Goal: Task Accomplishment & Management: Manage account settings

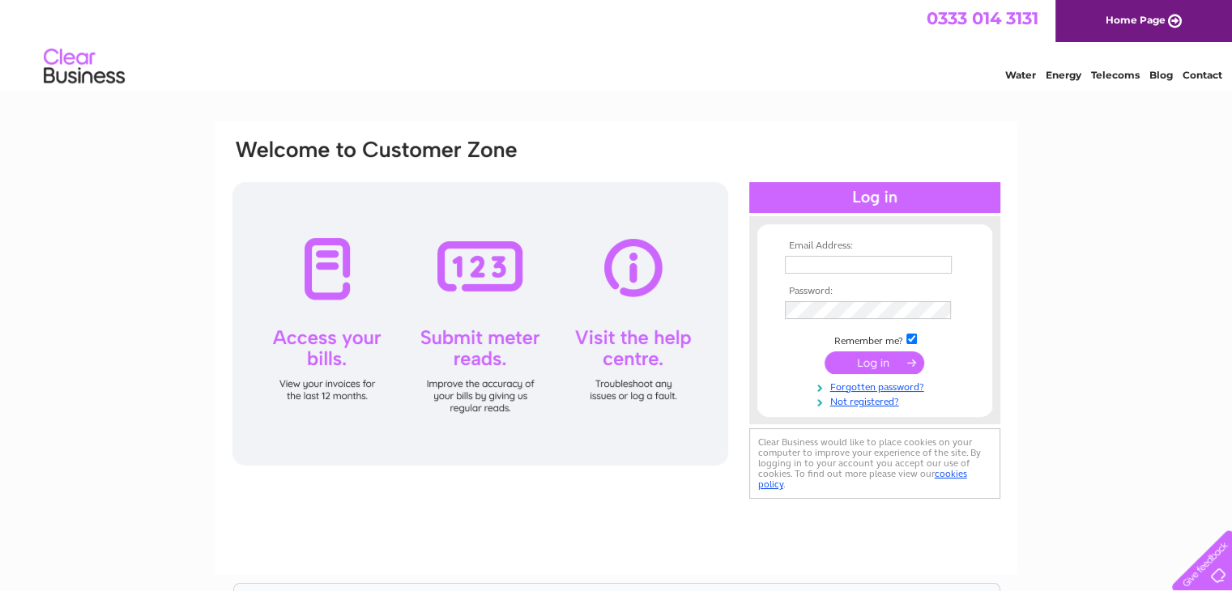
click at [876, 264] on input "text" at bounding box center [868, 265] width 167 height 18
type input "[EMAIL_ADDRESS][DOMAIN_NAME]"
click at [880, 369] on input "submit" at bounding box center [875, 363] width 100 height 23
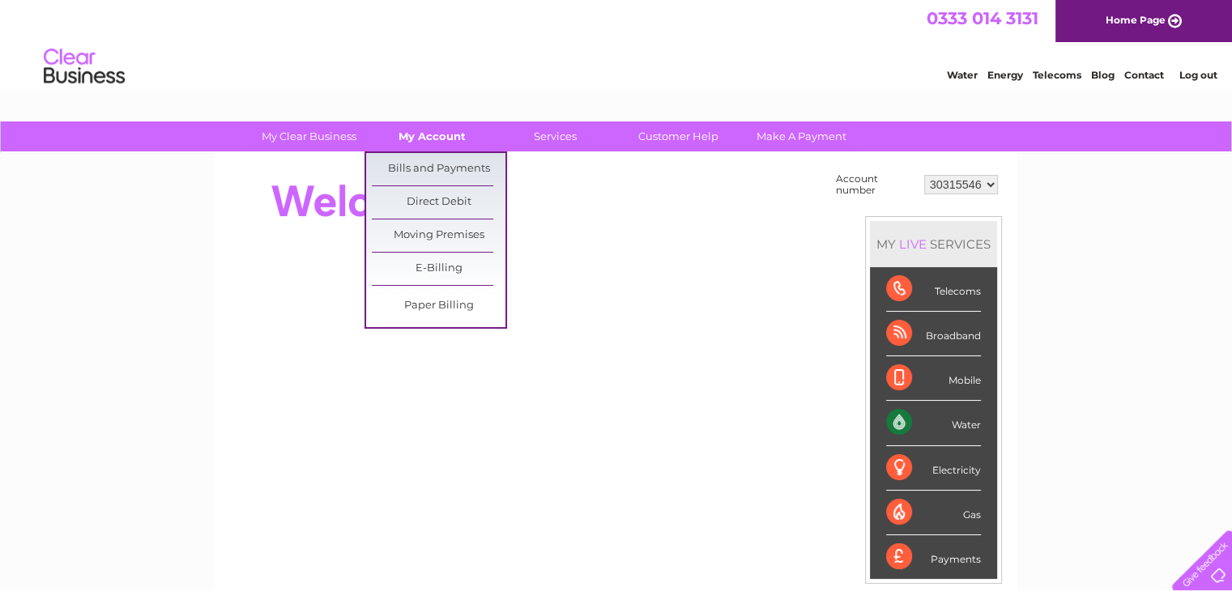
click at [434, 142] on link "My Account" at bounding box center [432, 136] width 134 height 30
click at [428, 165] on link "Bills and Payments" at bounding box center [439, 169] width 134 height 32
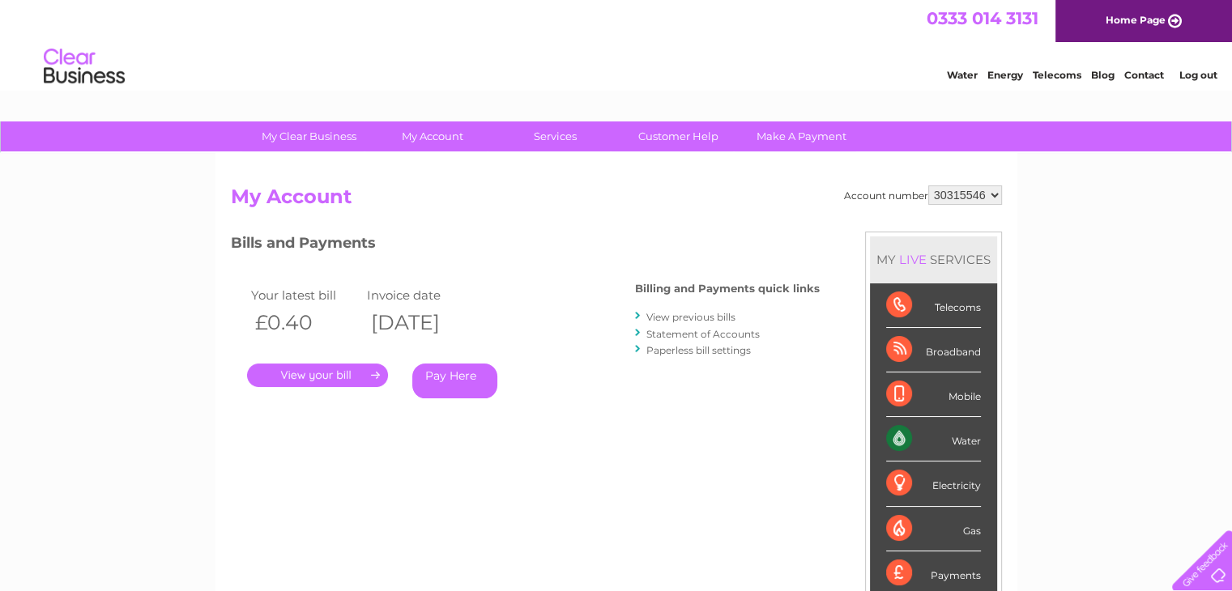
click at [716, 334] on link "Statement of Accounts" at bounding box center [702, 334] width 113 height 12
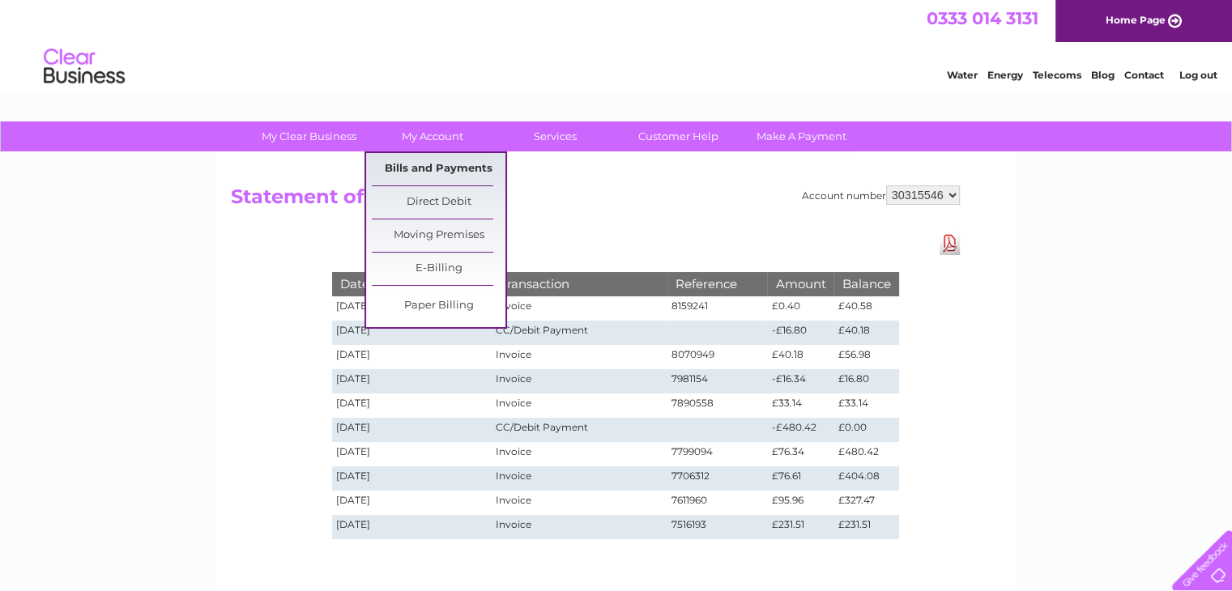
click at [435, 169] on link "Bills and Payments" at bounding box center [439, 169] width 134 height 32
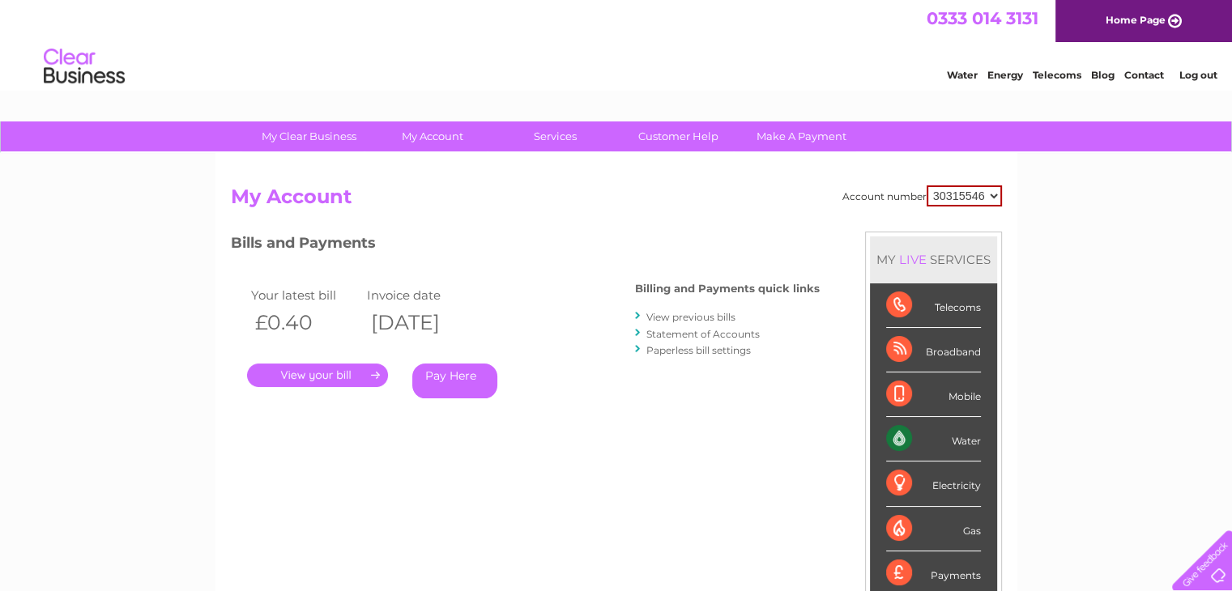
click at [336, 382] on link "." at bounding box center [317, 375] width 141 height 23
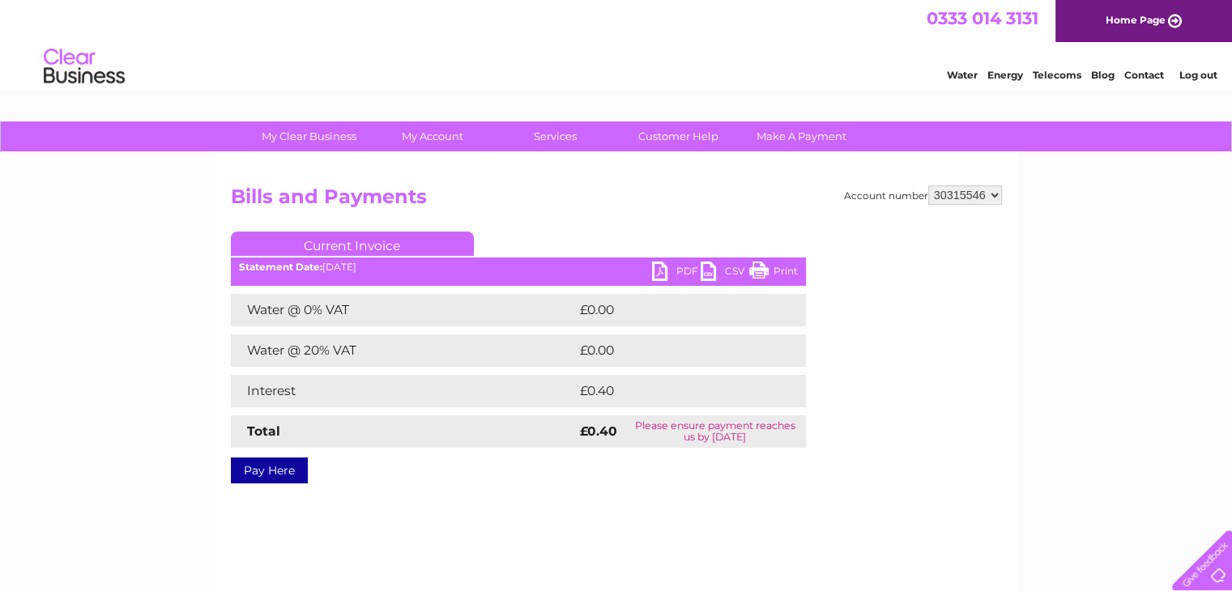
click at [674, 270] on link "PDF" at bounding box center [676, 273] width 49 height 23
